Goal: Information Seeking & Learning: Learn about a topic

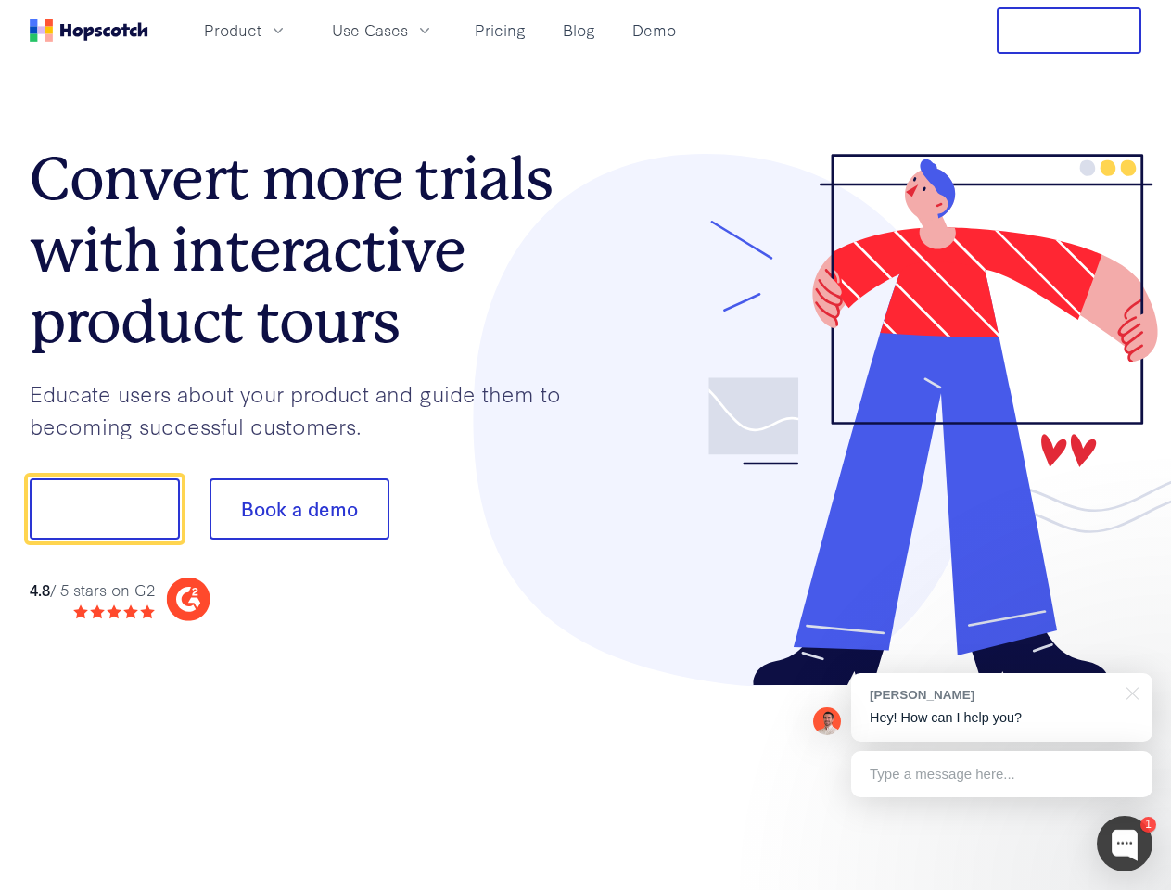
click at [586, 445] on div at bounding box center [864, 420] width 557 height 533
click at [262, 30] on span "Product" at bounding box center [233, 30] width 58 height 23
click at [408, 30] on span "Use Cases" at bounding box center [370, 30] width 76 height 23
click at [1069, 31] on button "Free Trial" at bounding box center [1069, 30] width 145 height 46
click at [104, 509] on button "Show me!" at bounding box center [105, 509] width 150 height 61
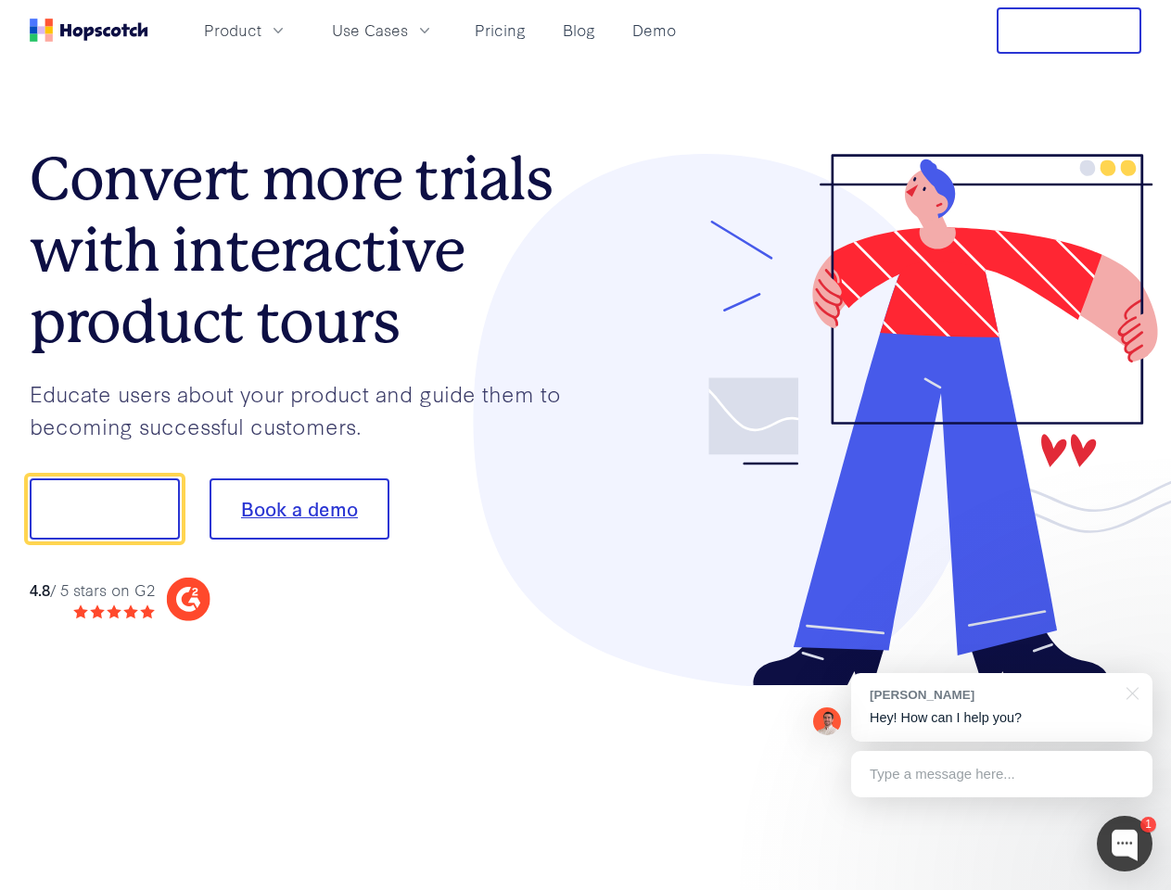
click at [299, 509] on button "Book a demo" at bounding box center [300, 509] width 180 height 61
click at [1125, 844] on div at bounding box center [1125, 844] width 56 height 56
click at [1002, 708] on div "[PERSON_NAME] Hey! How can I help you?" at bounding box center [1001, 707] width 301 height 69
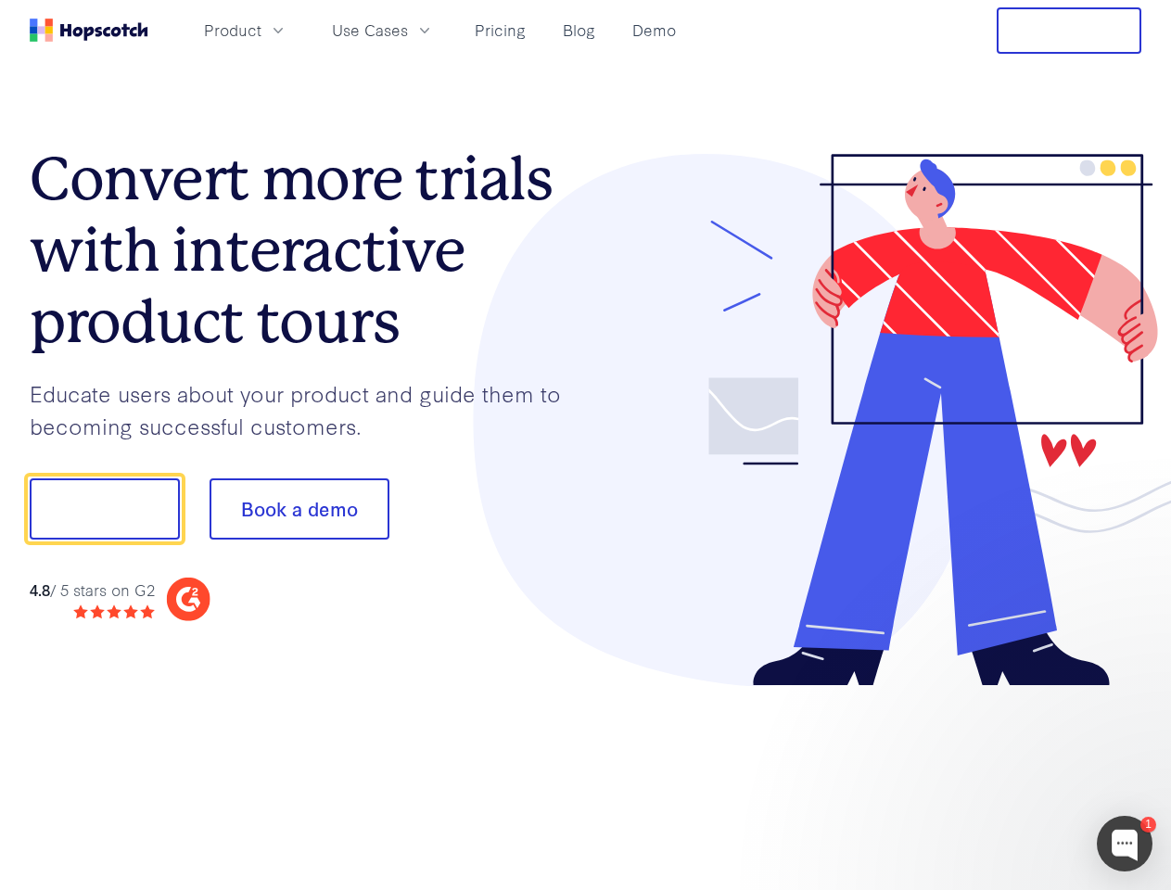
click at [1130, 692] on div at bounding box center [979, 631] width 348 height 370
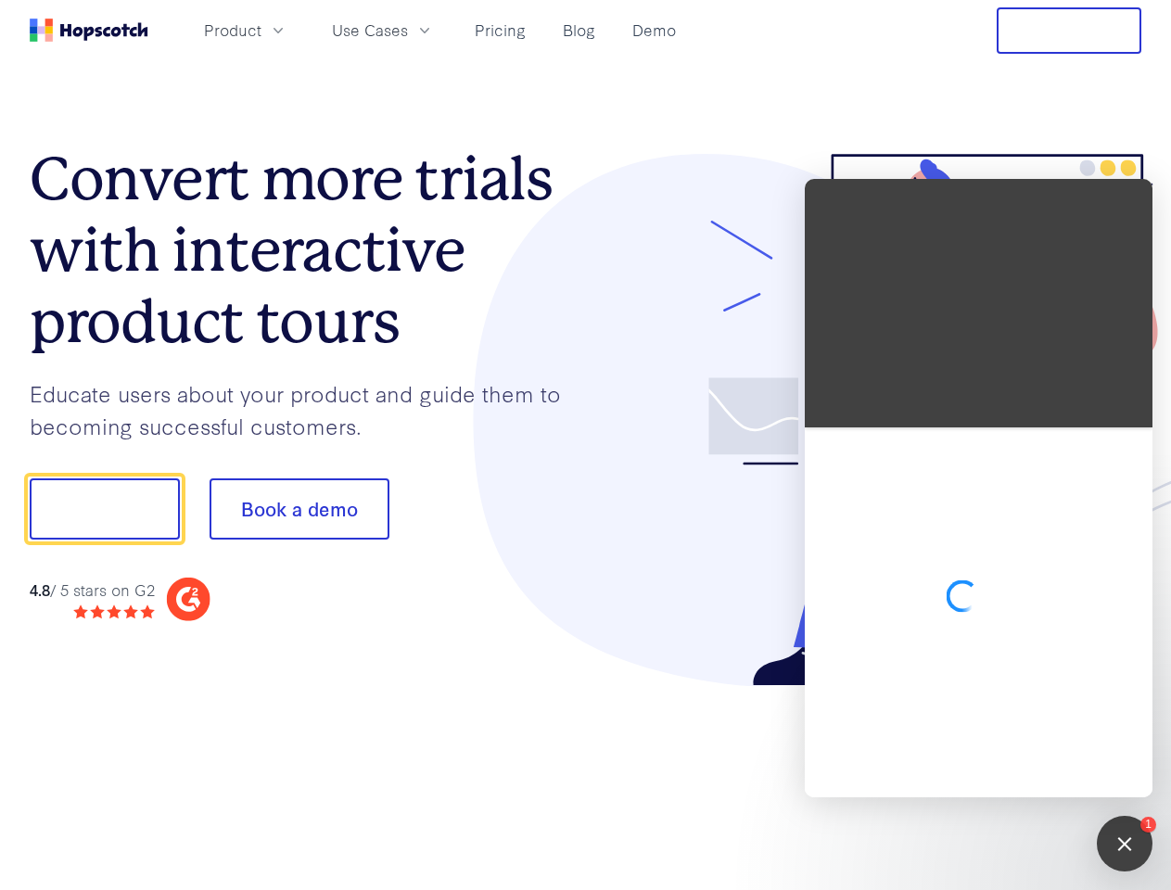
click at [1002, 774] on div at bounding box center [979, 613] width 348 height 370
